Goal: Navigation & Orientation: Find specific page/section

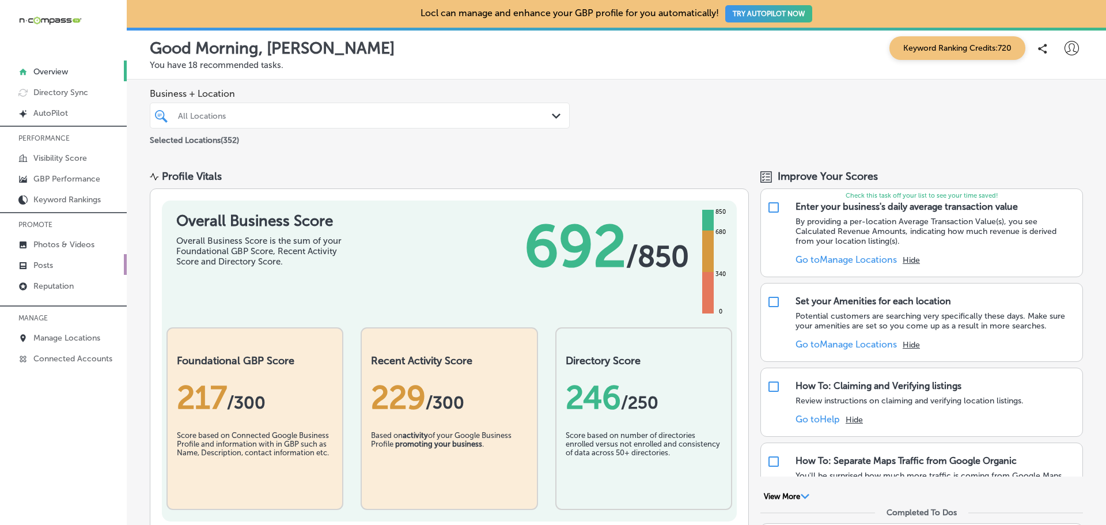
click at [48, 263] on p "Posts" at bounding box center [43, 265] width 20 height 10
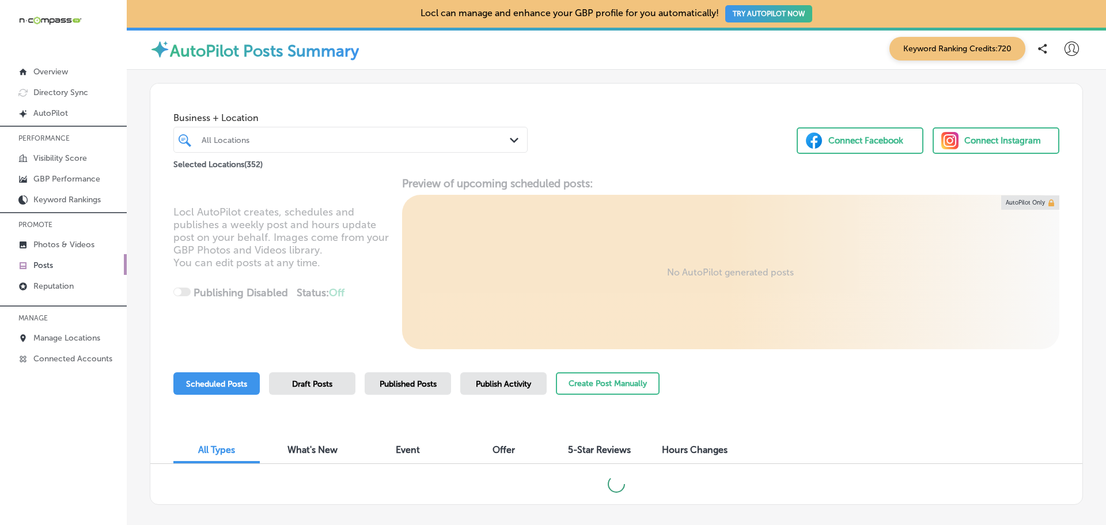
click at [501, 143] on div "All Locations" at bounding box center [356, 140] width 309 height 10
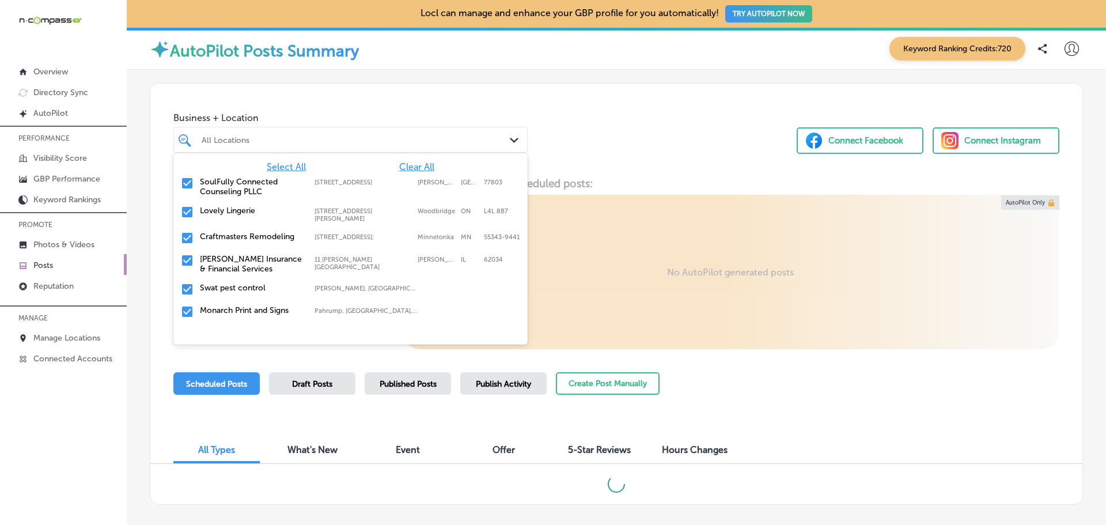
click at [594, 135] on div "Business + Location option focused, 1 of 354. 353 results available. Use Up and…" at bounding box center [616, 128] width 932 height 88
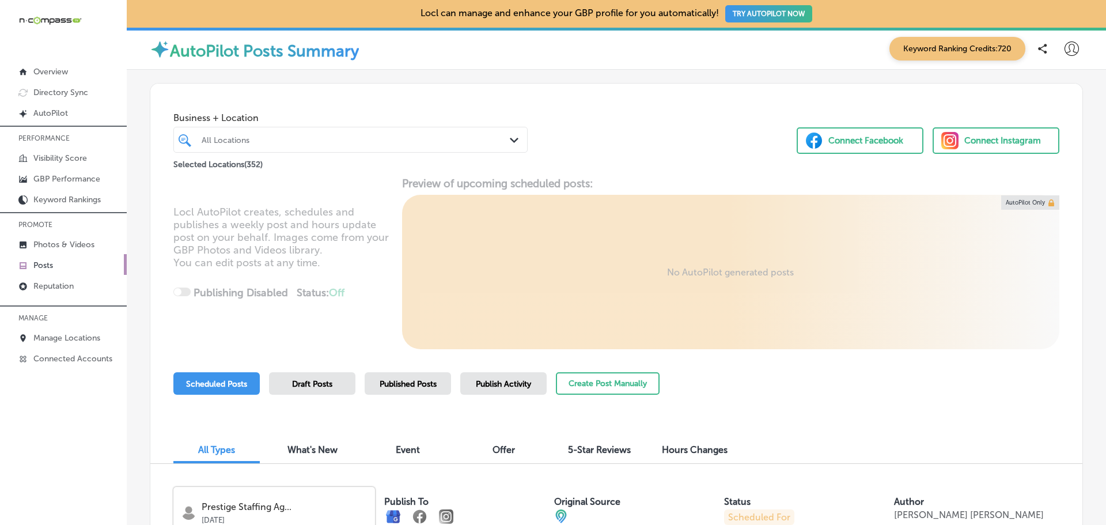
click at [510, 146] on div "Path Created with Sketch." at bounding box center [516, 140] width 13 height 13
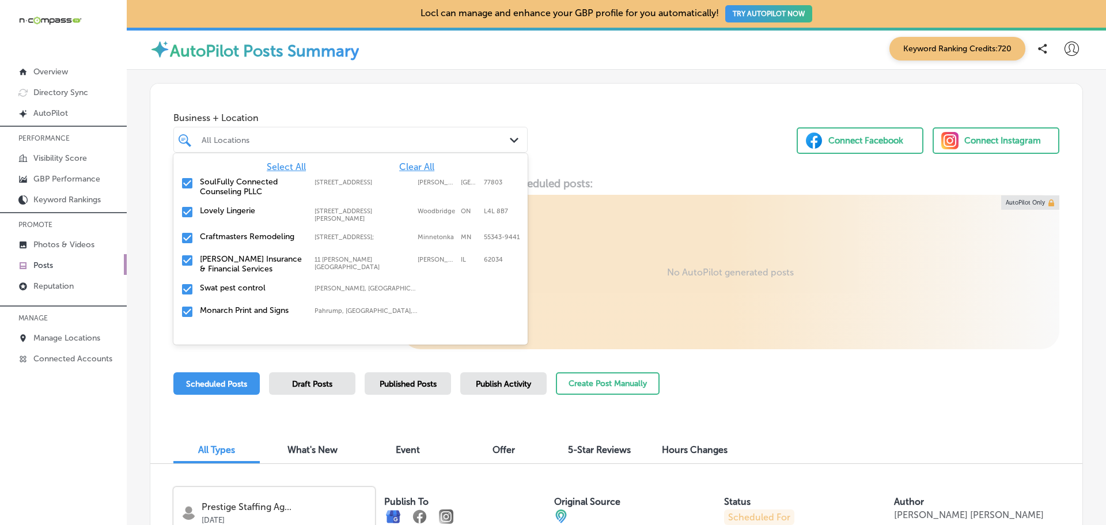
click at [510, 137] on div "Path Created with Sketch." at bounding box center [516, 140] width 13 height 13
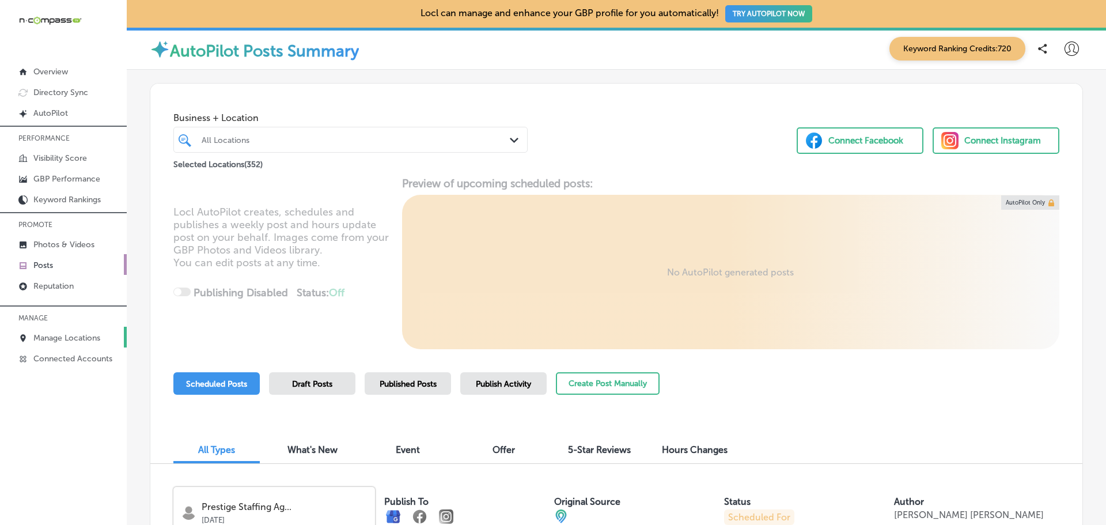
click at [56, 335] on p "Manage Locations" at bounding box center [66, 338] width 67 height 10
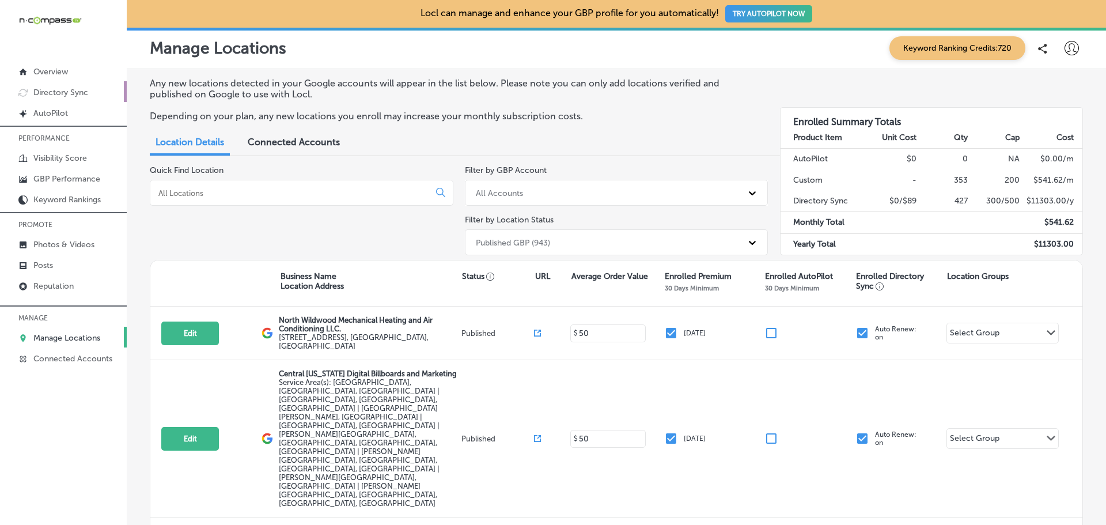
click at [58, 95] on p "Directory Sync" at bounding box center [60, 93] width 55 height 10
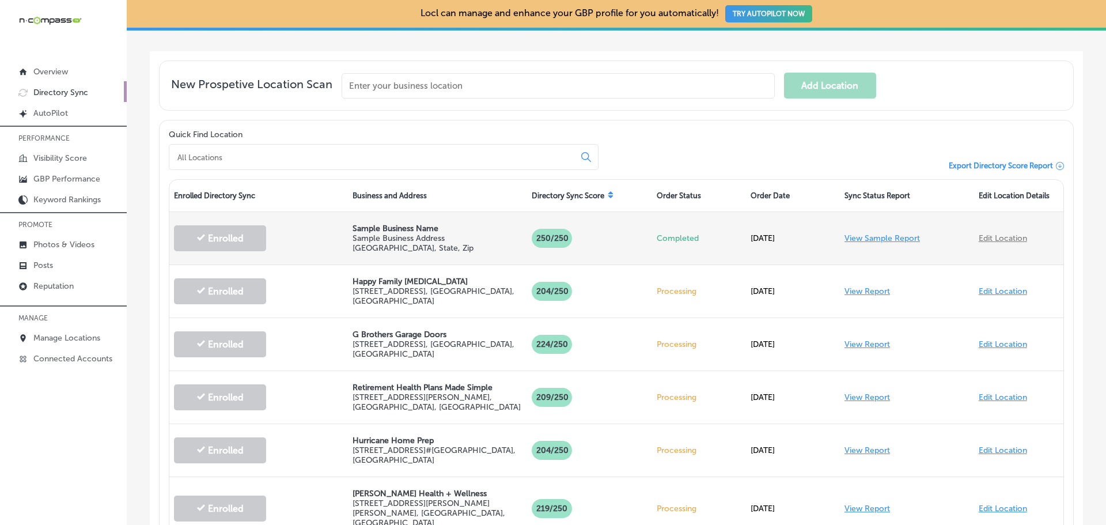
scroll to position [173, 0]
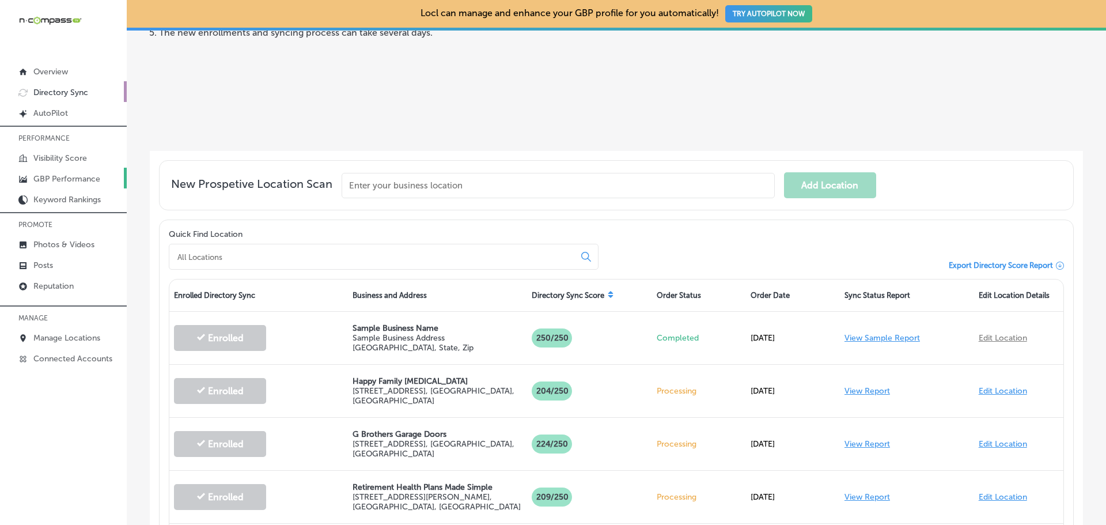
click at [64, 181] on p "GBP Performance" at bounding box center [66, 179] width 67 height 10
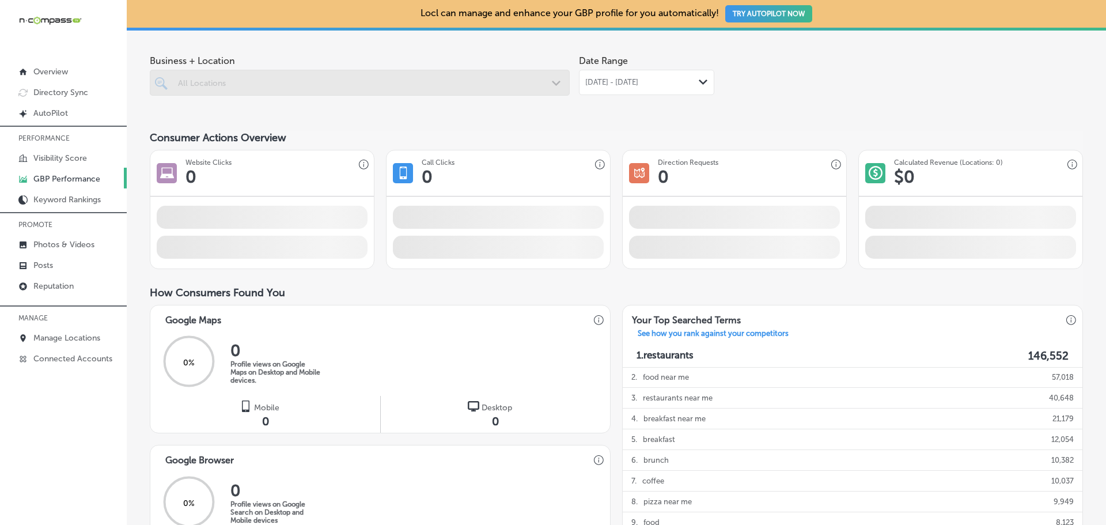
scroll to position [58, 0]
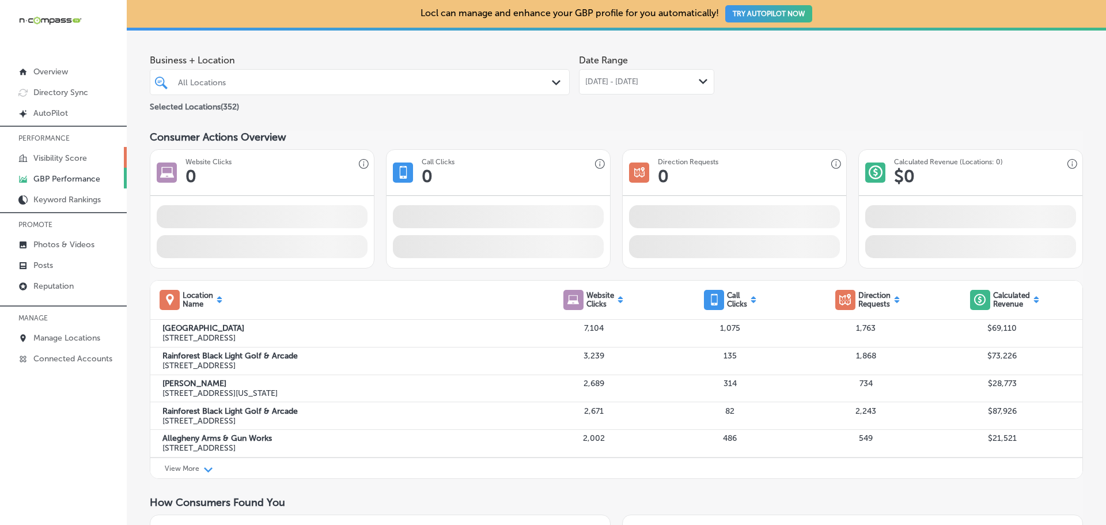
click at [64, 158] on p "Visibility Score" at bounding box center [60, 158] width 54 height 10
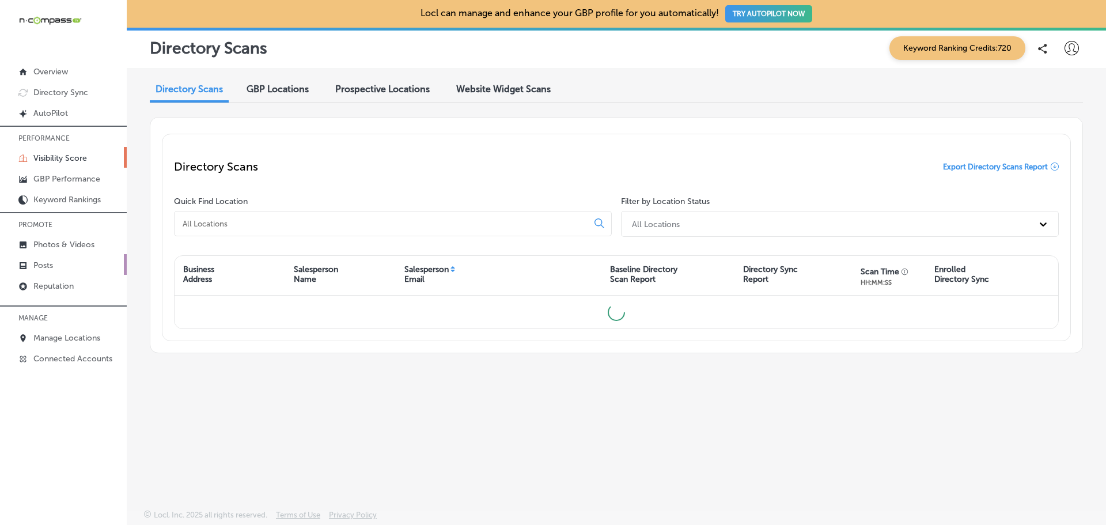
click at [48, 268] on p "Posts" at bounding box center [43, 265] width 20 height 10
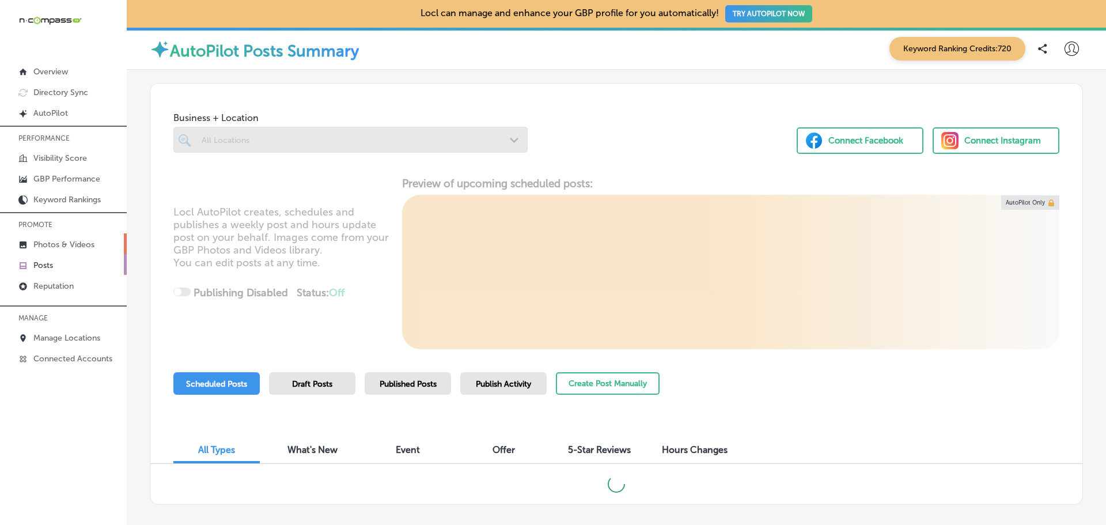
click at [62, 244] on p "Photos & Videos" at bounding box center [63, 245] width 61 height 10
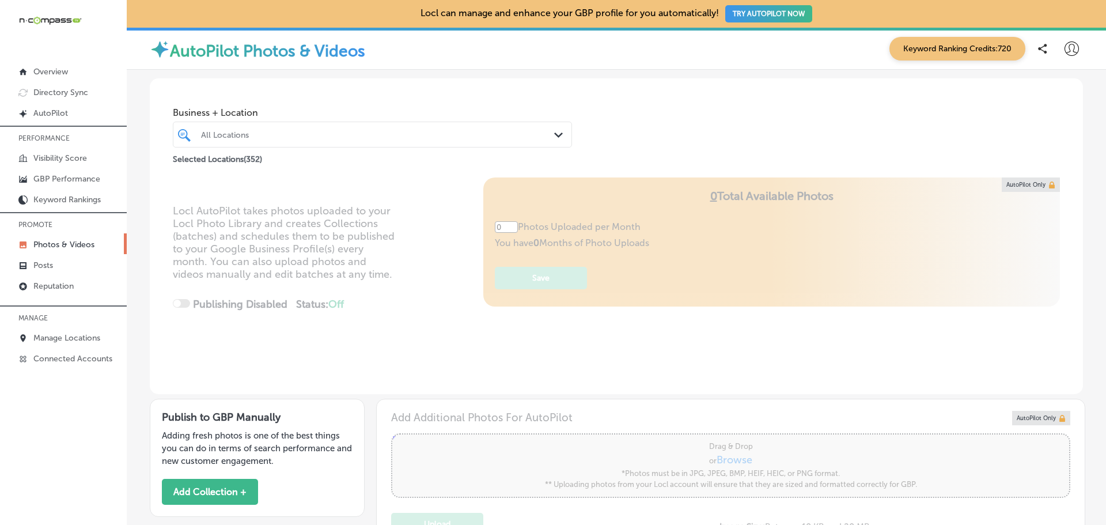
type input "5"
click at [499, 138] on div "All Locations" at bounding box center [378, 135] width 354 height 10
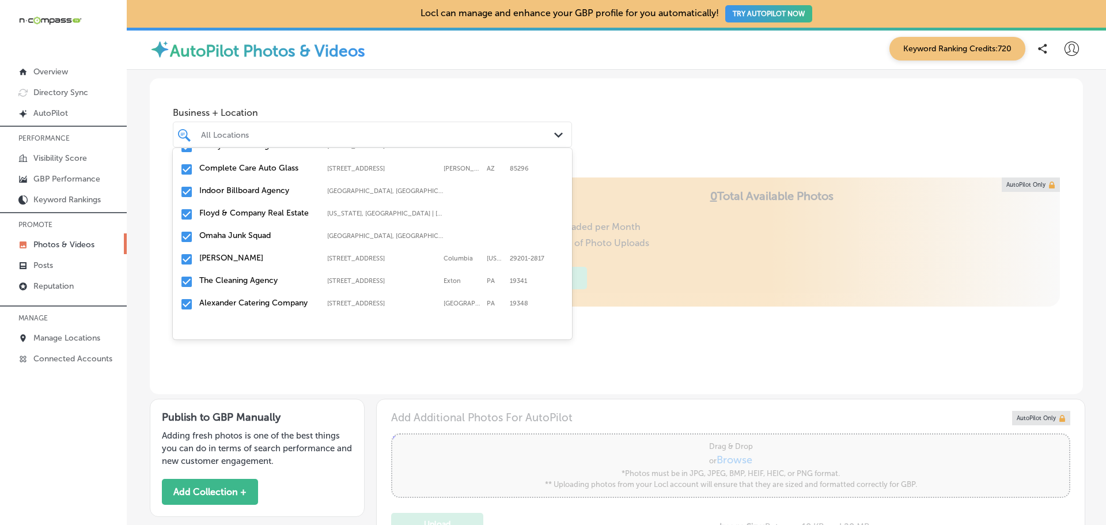
scroll to position [2131, 0]
click at [663, 131] on div "Business + Location option [STREET_ADDRESS][PERSON_NAME]. 353 results available…" at bounding box center [616, 122] width 933 height 88
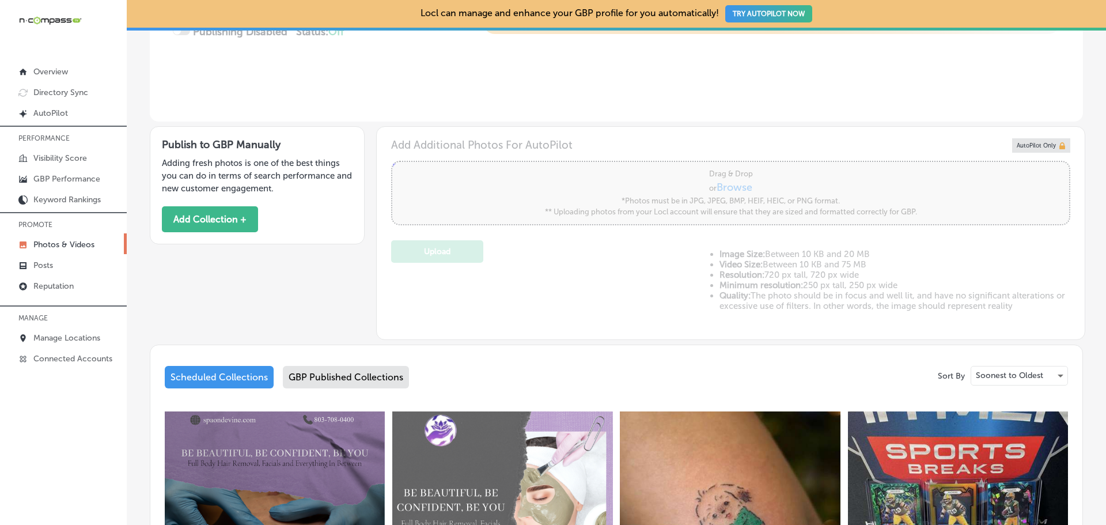
scroll to position [151, 0]
